Goal: Navigation & Orientation: Find specific page/section

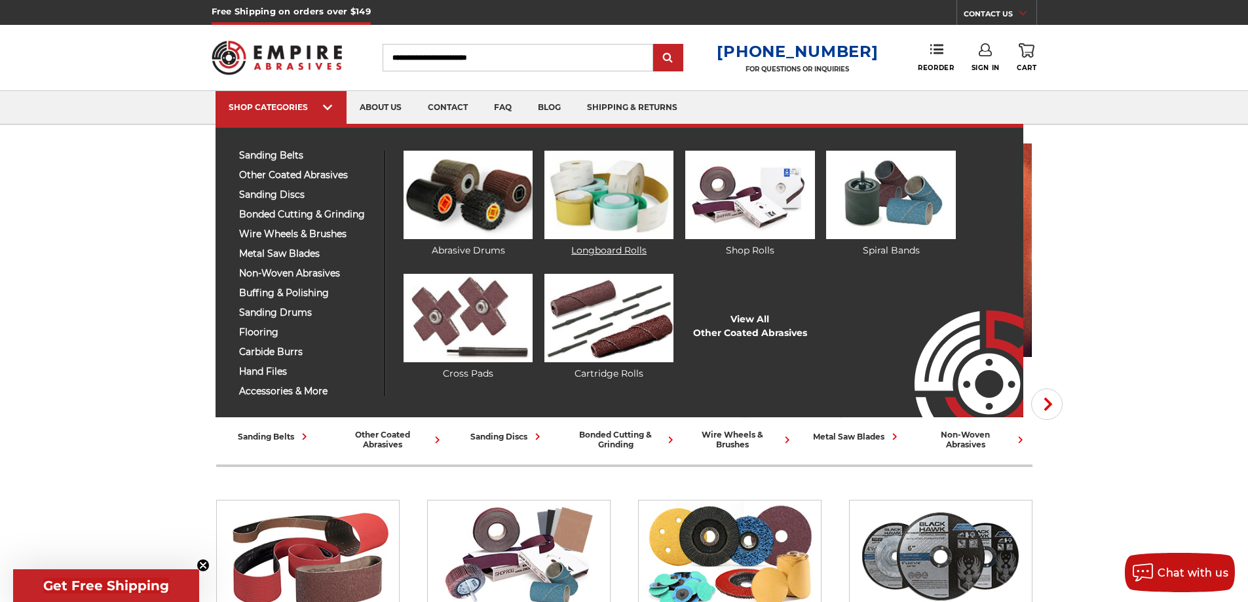
click at [585, 195] on img at bounding box center [608, 195] width 129 height 88
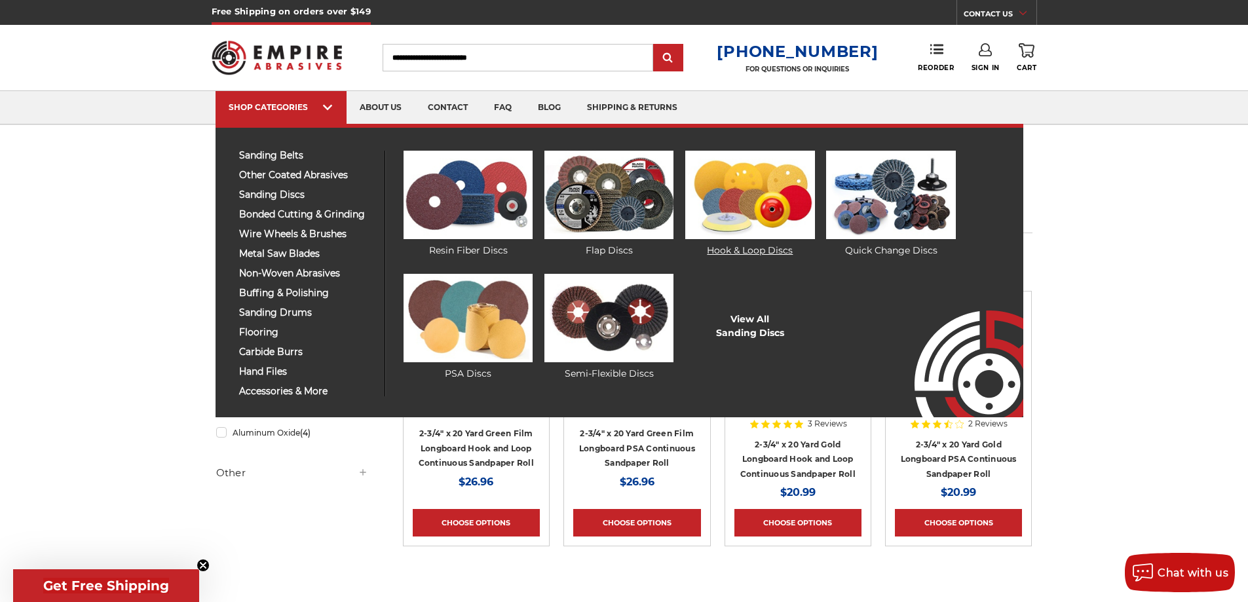
click at [724, 191] on img at bounding box center [749, 195] width 129 height 88
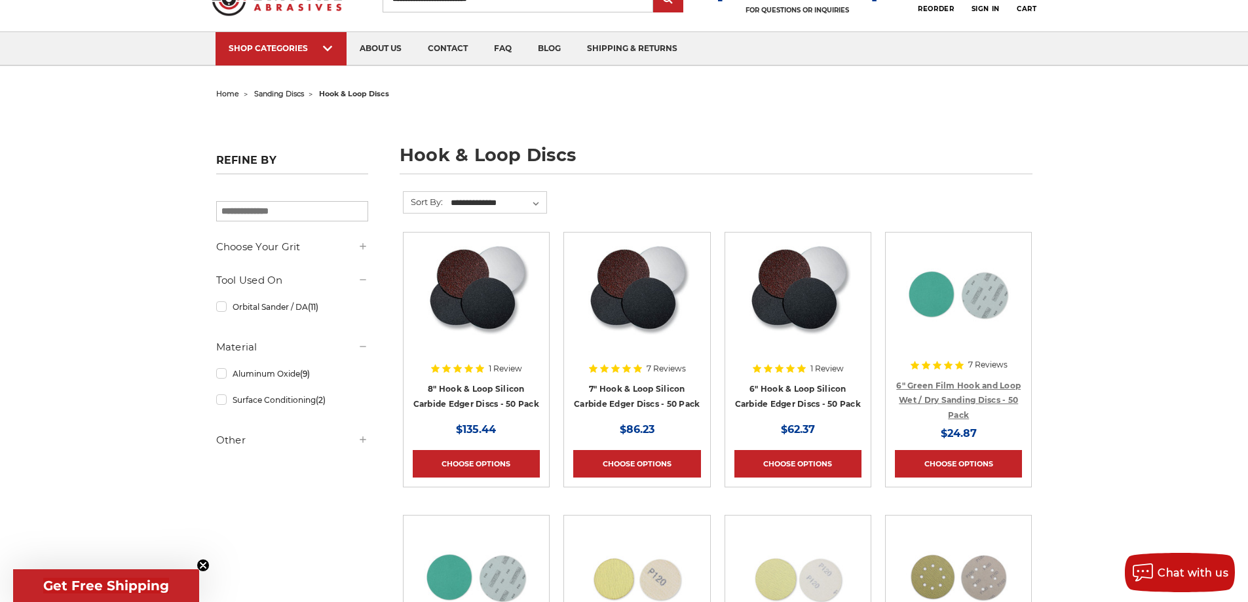
scroll to position [328, 0]
